Goal: Information Seeking & Learning: Learn about a topic

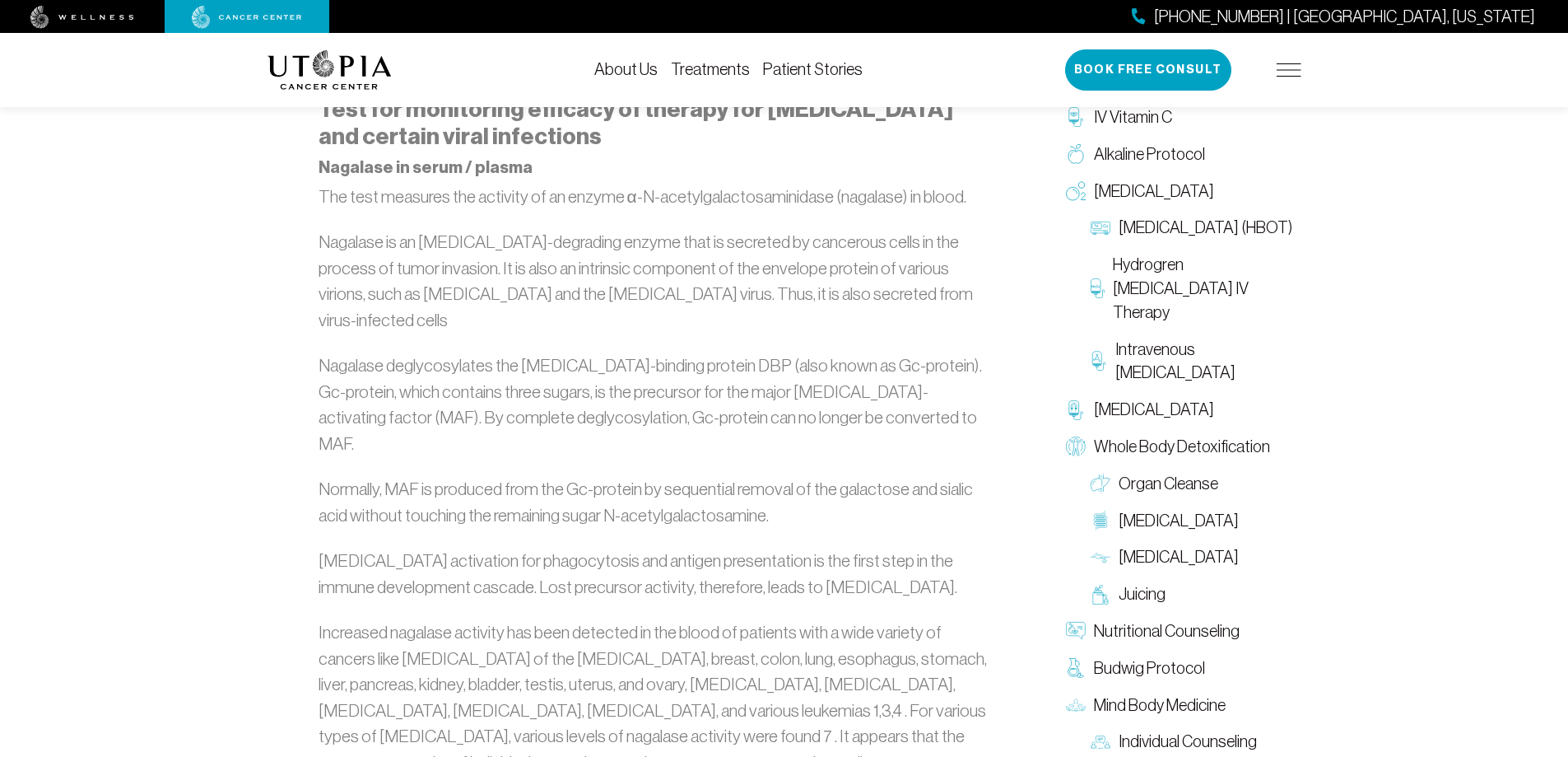
scroll to position [989, 0]
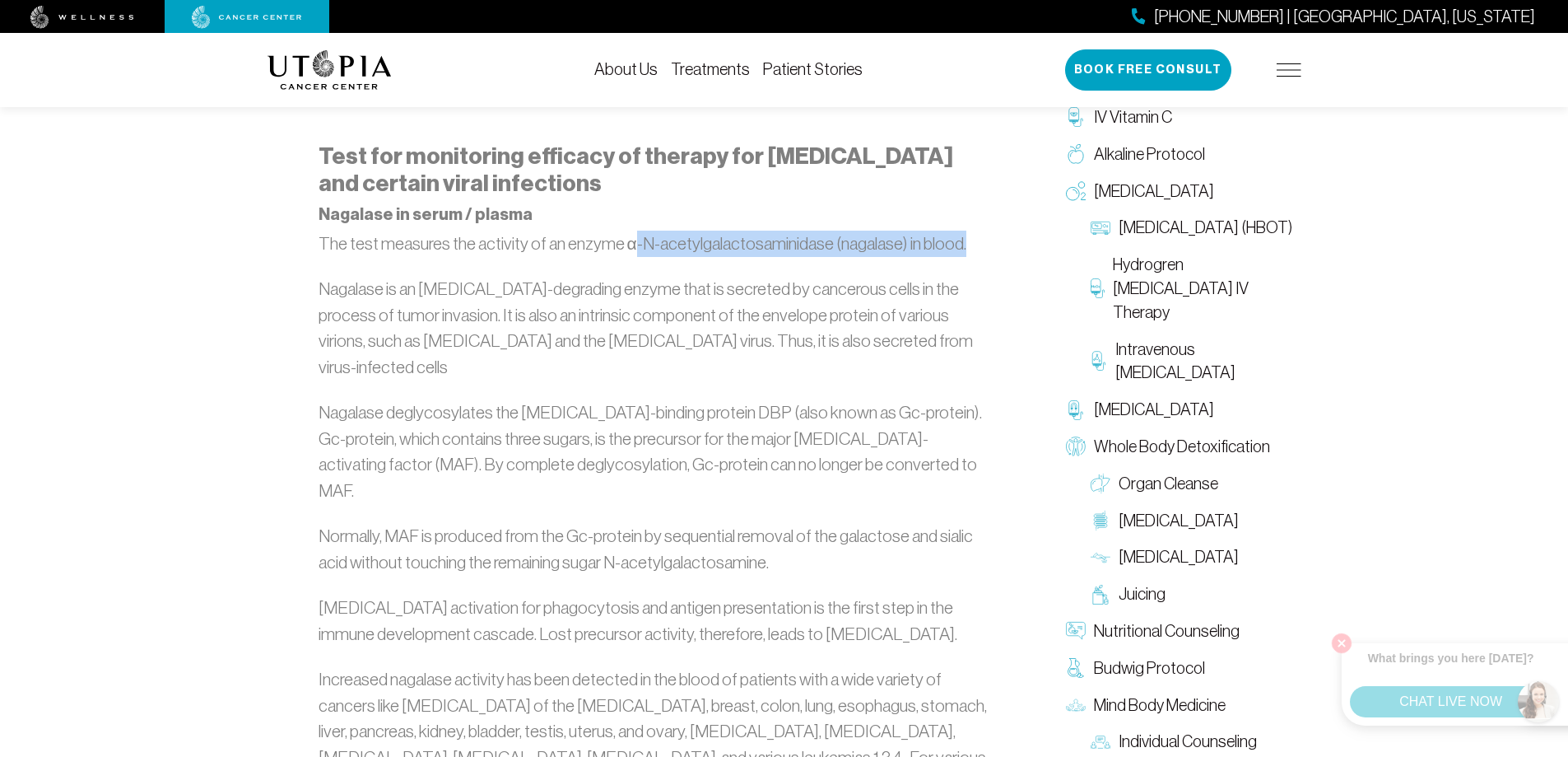
drag, startPoint x: 630, startPoint y: 182, endPoint x: 962, endPoint y: 194, distance: 332.2
click at [962, 231] on p "The test measures the activity of an enzyme α-N-acetylgalactosaminidase (nagala…" at bounding box center [653, 244] width 669 height 26
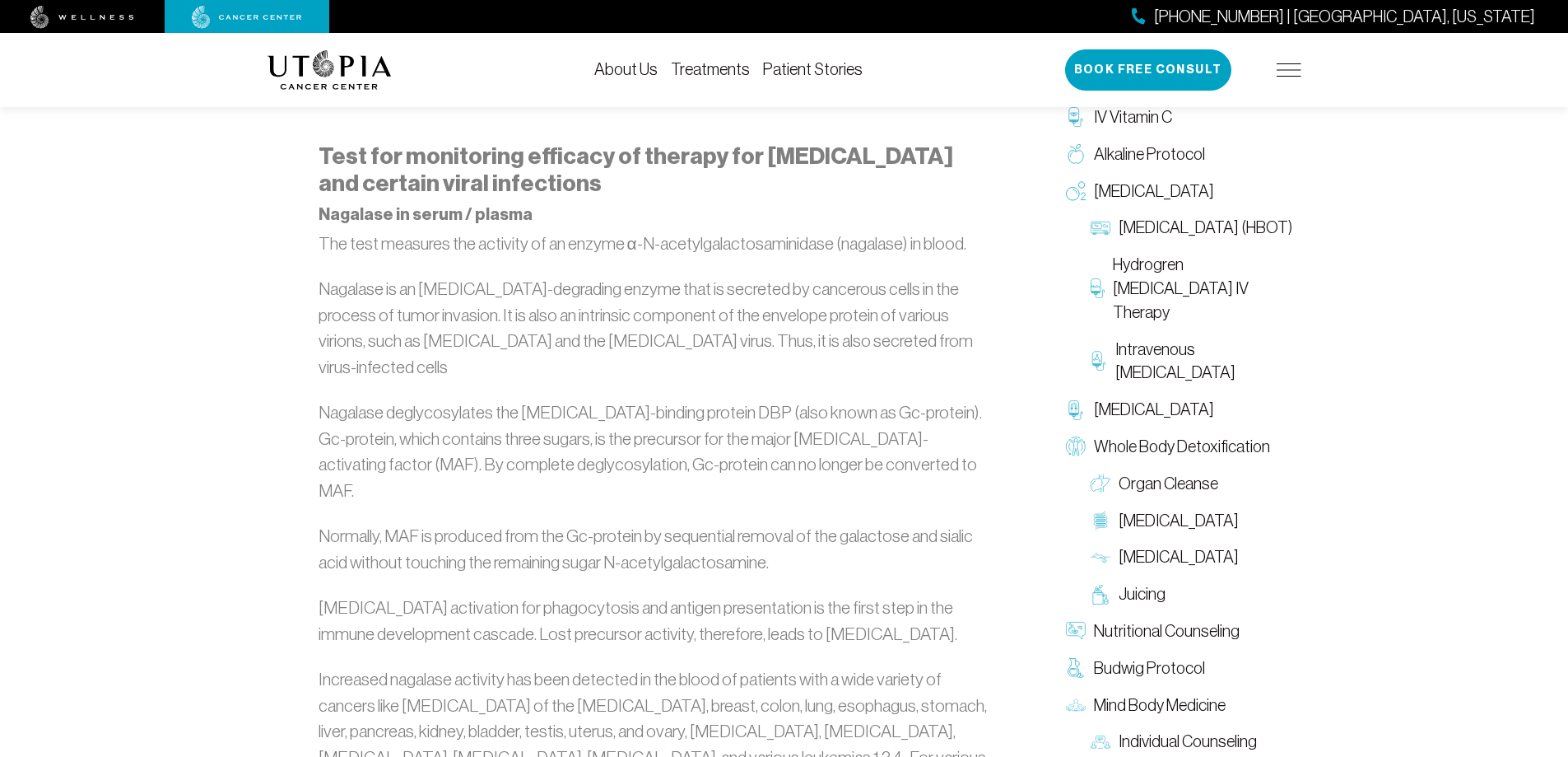
click at [611, 231] on p "The test measures the activity of an enzyme α-N-acetylgalactosaminidase (nagala…" at bounding box center [653, 244] width 669 height 26
drag, startPoint x: 619, startPoint y: 186, endPoint x: 825, endPoint y: 194, distance: 206.2
click at [825, 231] on p "The test measures the activity of an enzyme α-N-acetylgalactosaminidase (nagala…" at bounding box center [653, 244] width 669 height 26
click at [508, 276] on p "Nagalase is an [MEDICAL_DATA]-degrading enzyme that is secreted by cancerous ce…" at bounding box center [653, 327] width 669 height 104
drag, startPoint x: 619, startPoint y: 181, endPoint x: 824, endPoint y: 178, distance: 205.0
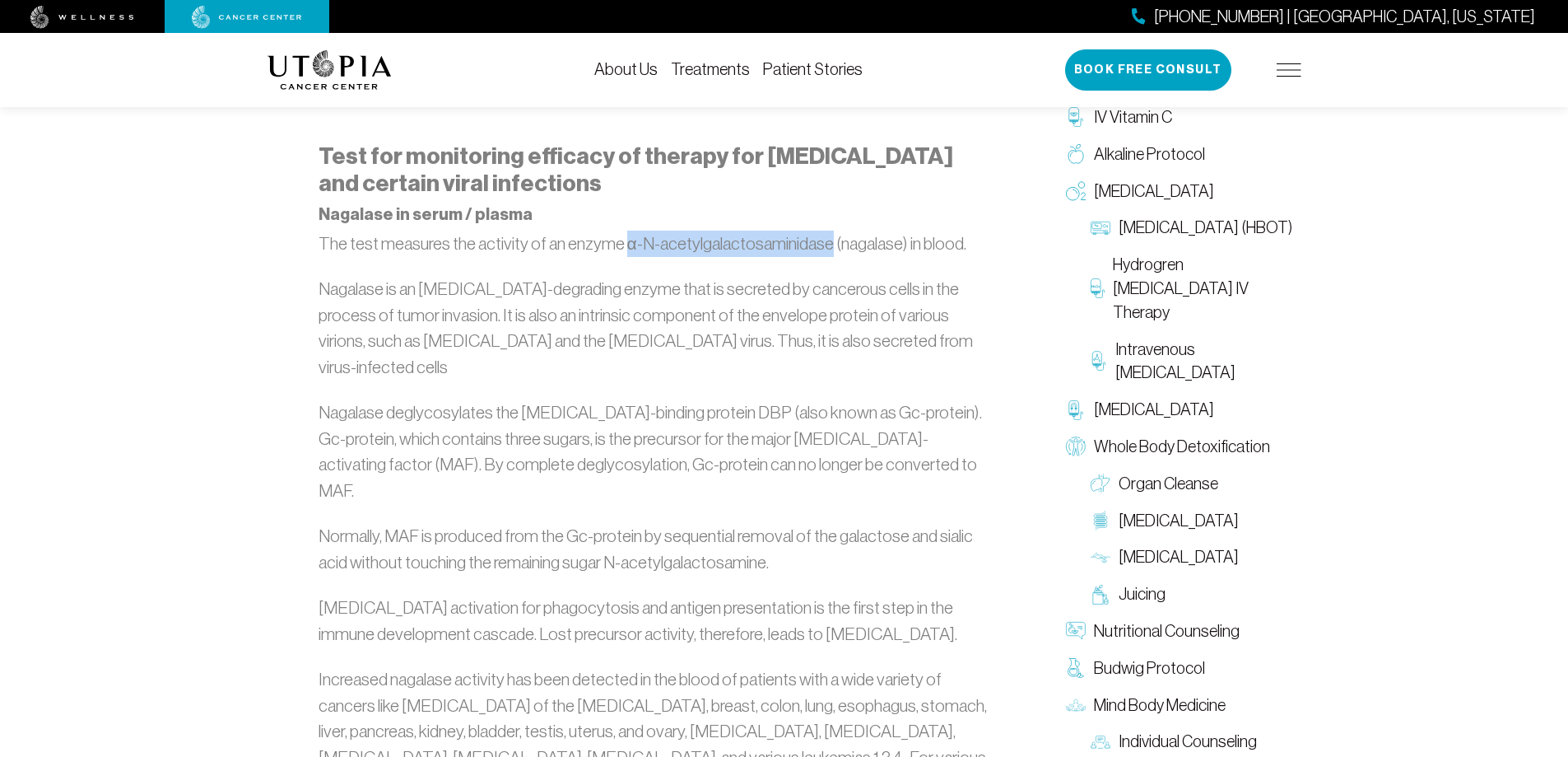
click at [824, 231] on p "The test measures the activity of an enzyme α-N-acetylgalactosaminidase (nagala…" at bounding box center [653, 244] width 669 height 26
copy p "α-N-acetylgalactosaminidase"
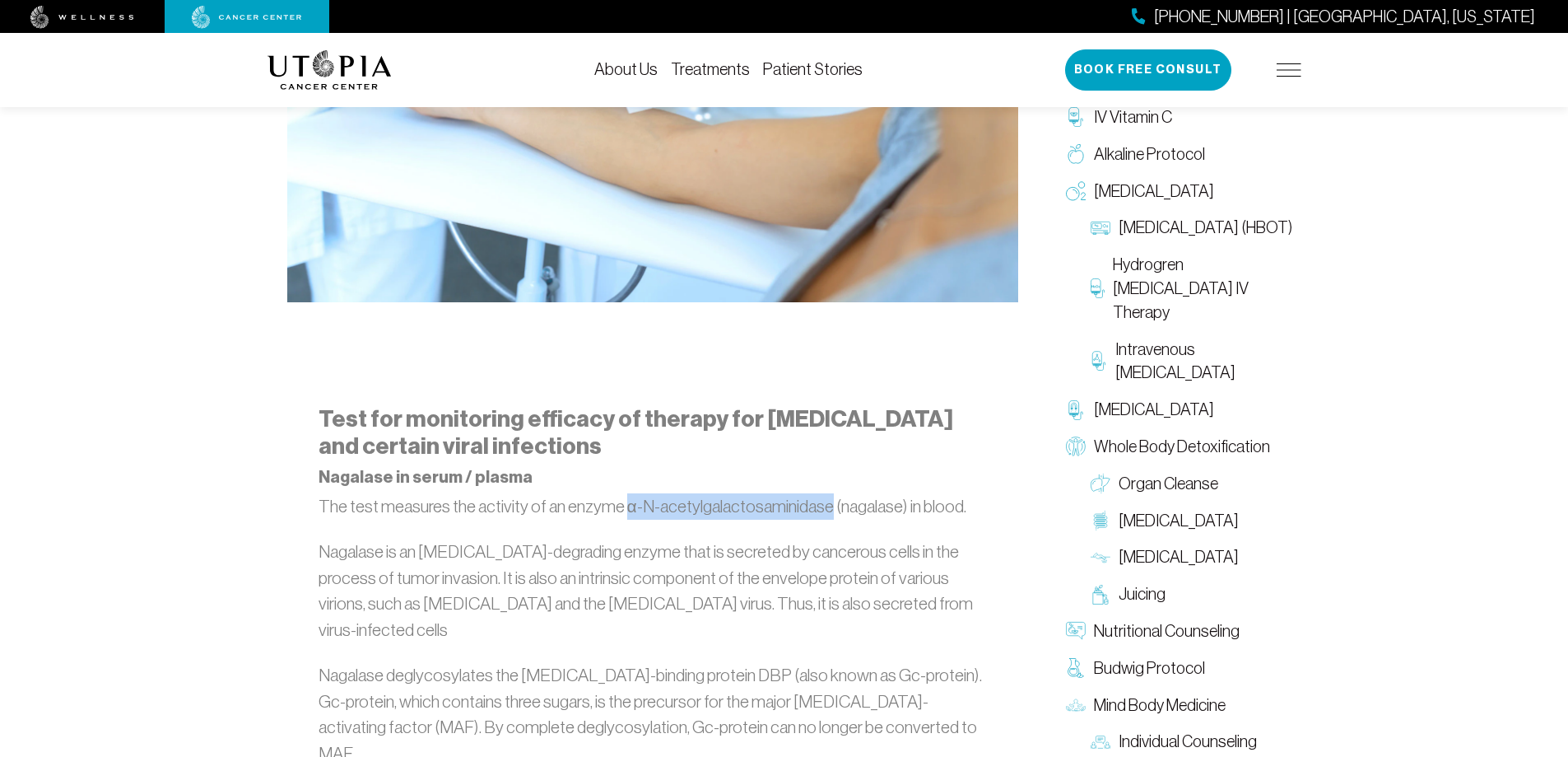
scroll to position [741, 0]
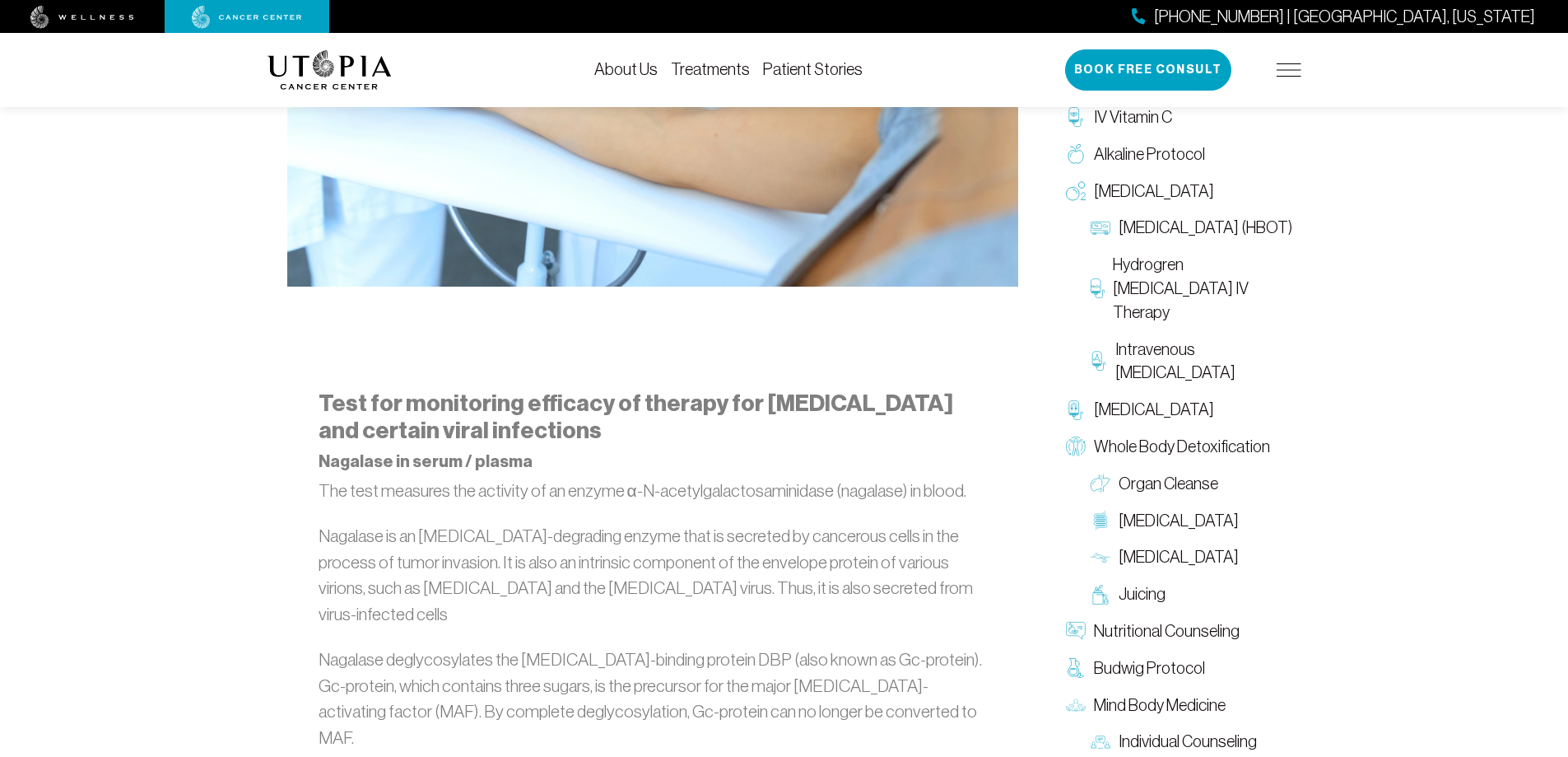
click at [616, 478] on p "The test measures the activity of an enzyme α-N-acetylgalactosaminidase (nagala…" at bounding box center [653, 491] width 669 height 26
click at [604, 478] on p "The test measures the activity of an enzyme α-N-acetylgalactosaminidase (nagala…" at bounding box center [653, 491] width 669 height 26
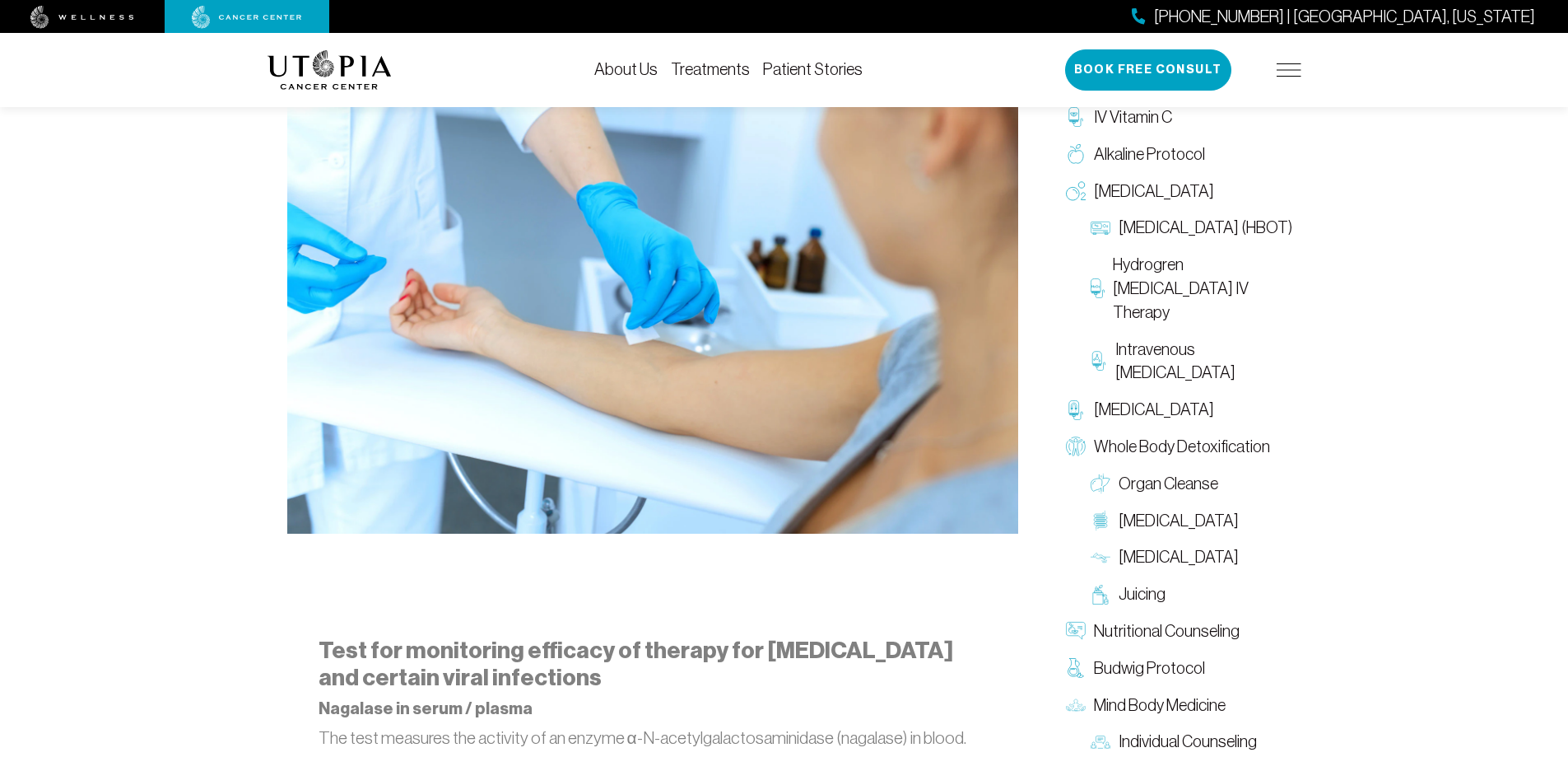
scroll to position [0, 0]
